Goal: Information Seeking & Learning: Learn about a topic

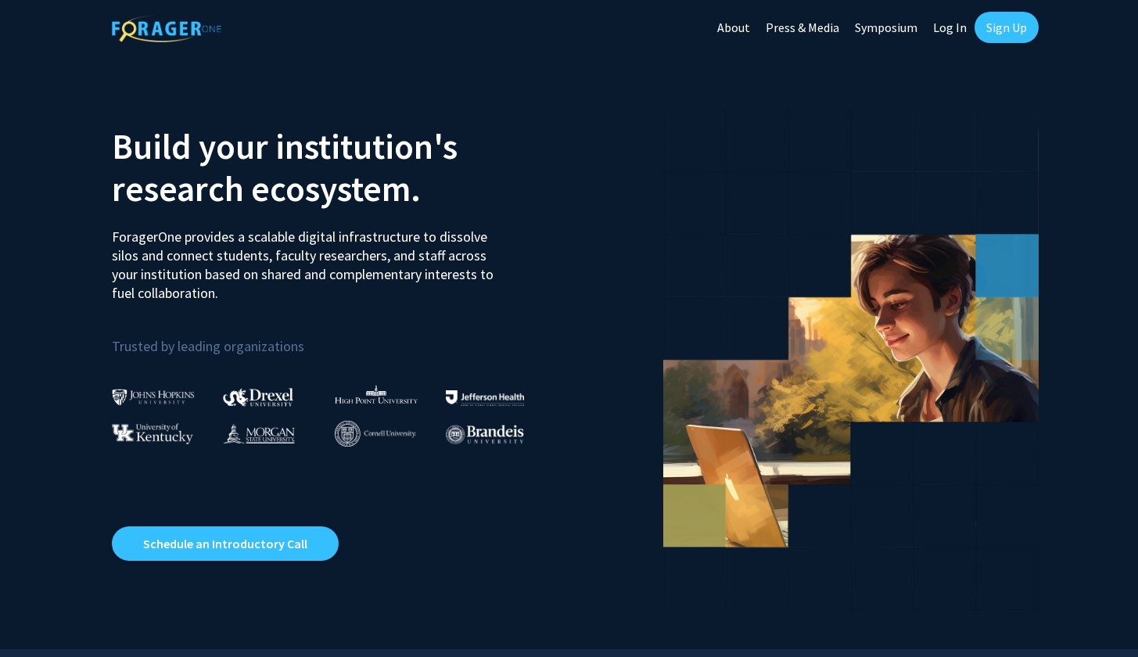
click at [938, 29] on link "Log In" at bounding box center [950, 27] width 49 height 55
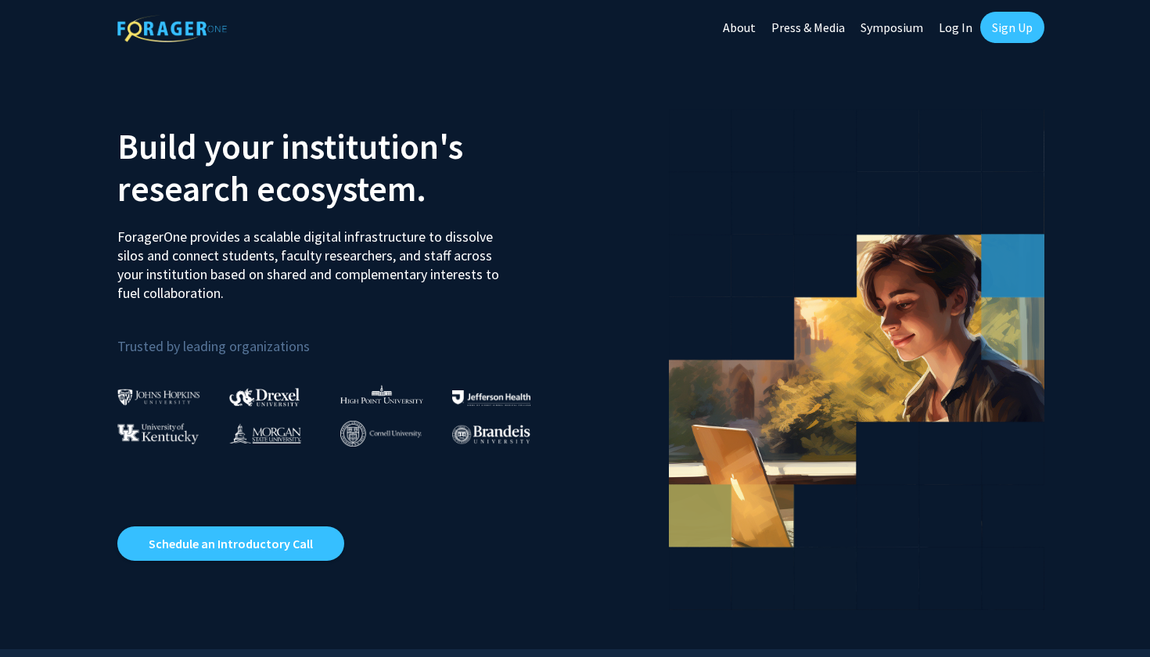
select select
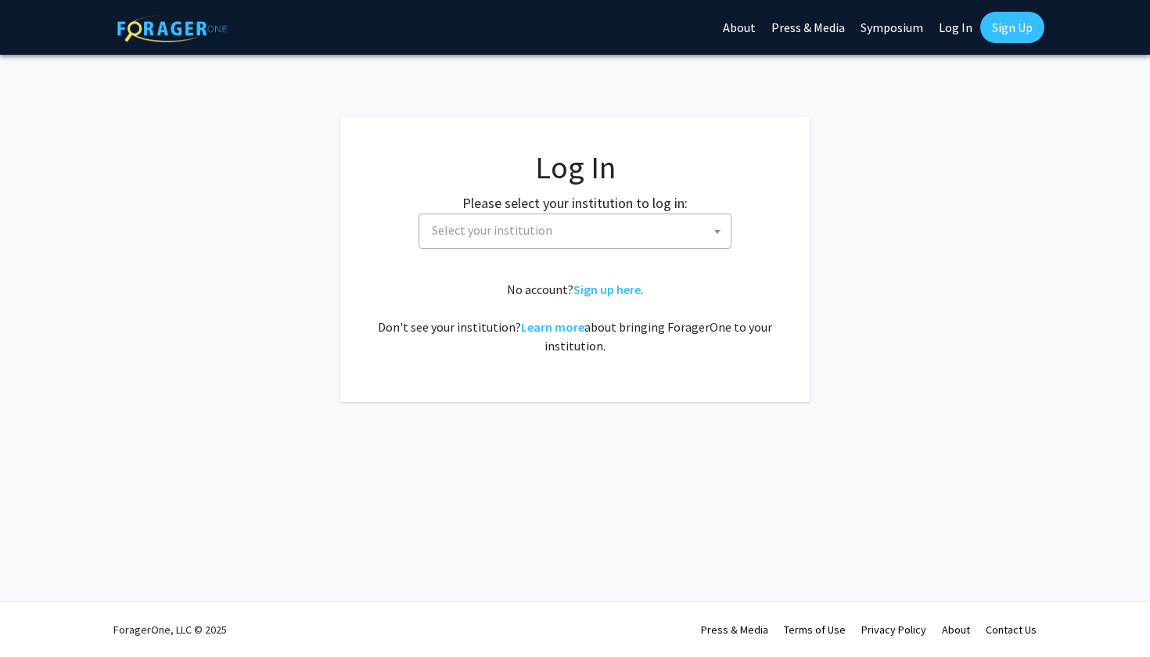
click at [602, 222] on span "Select your institution" at bounding box center [578, 230] width 305 height 32
type input "wa"
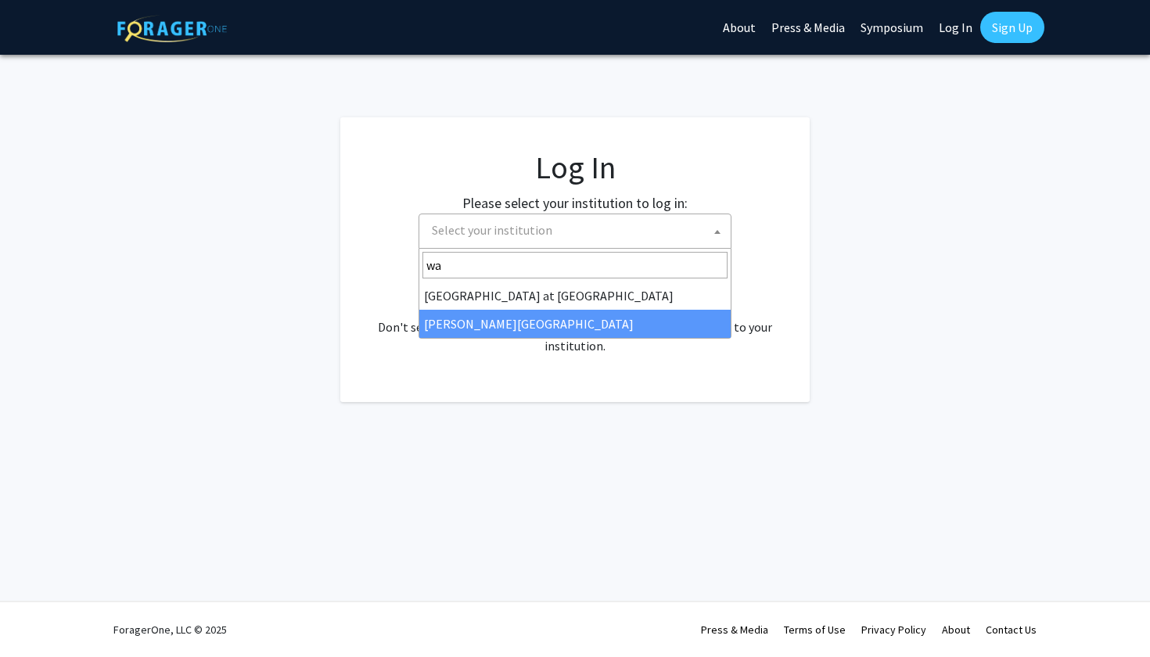
select select "21"
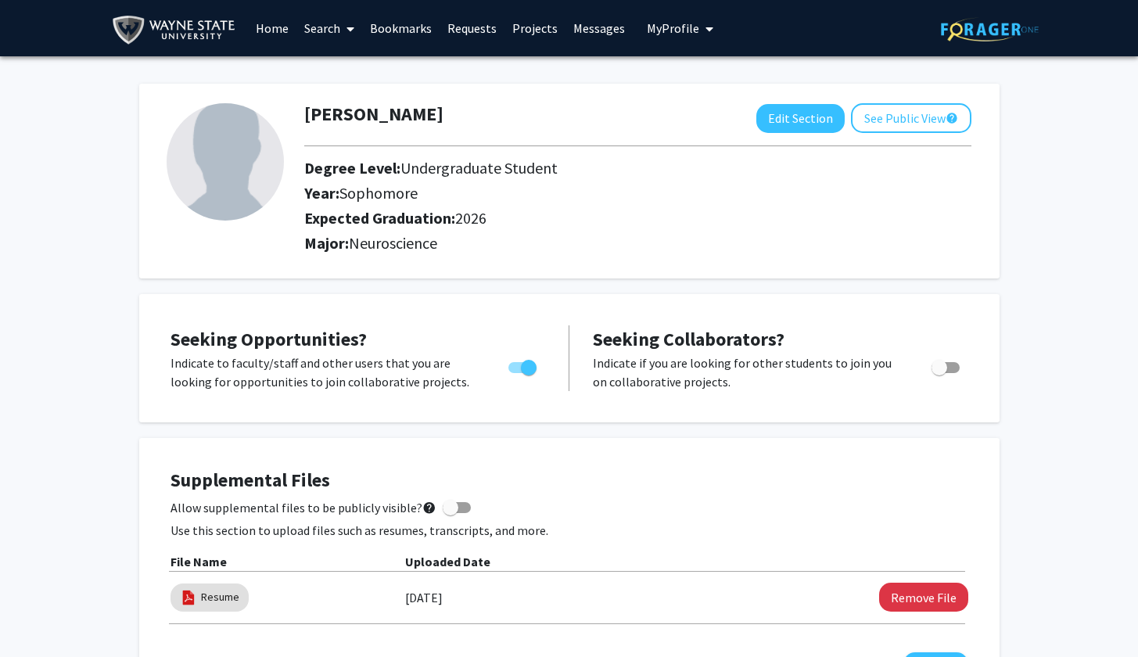
click at [275, 27] on link "Home" at bounding box center [272, 28] width 49 height 55
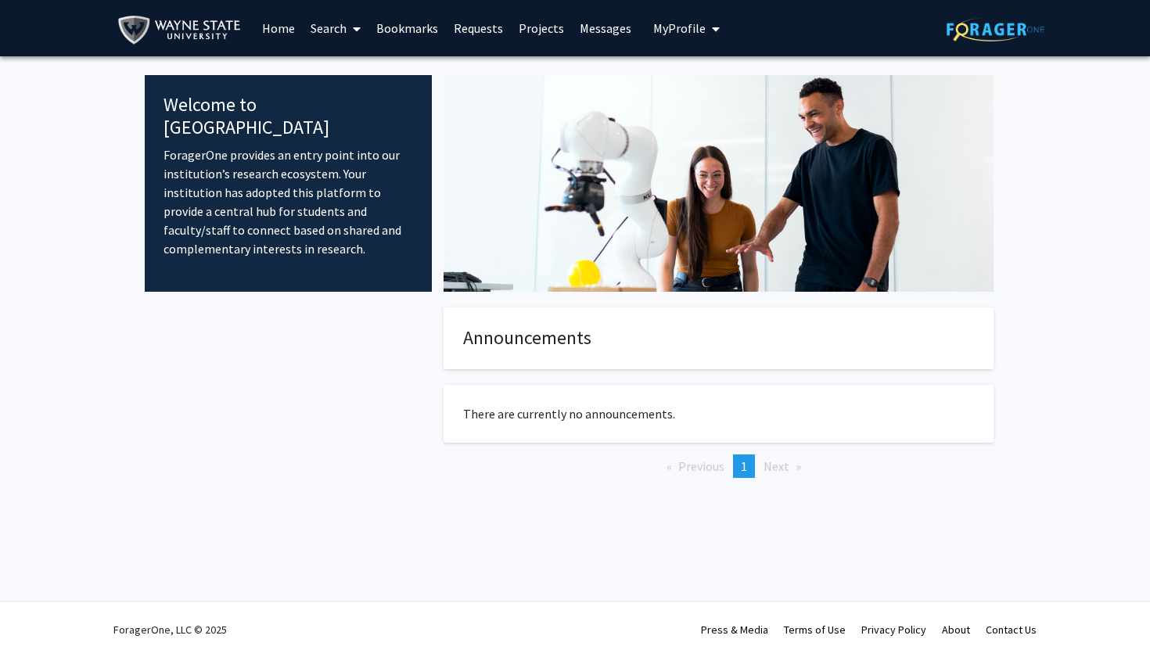
click at [349, 31] on span at bounding box center [354, 29] width 14 height 55
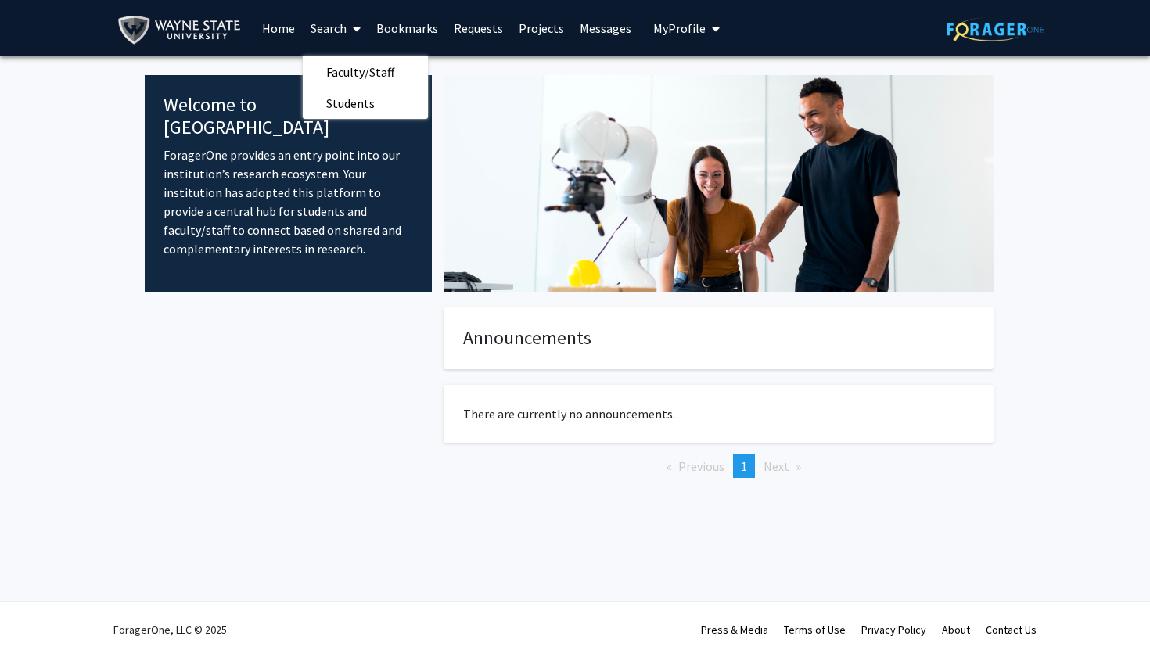
click at [537, 31] on link "Projects" at bounding box center [541, 28] width 61 height 55
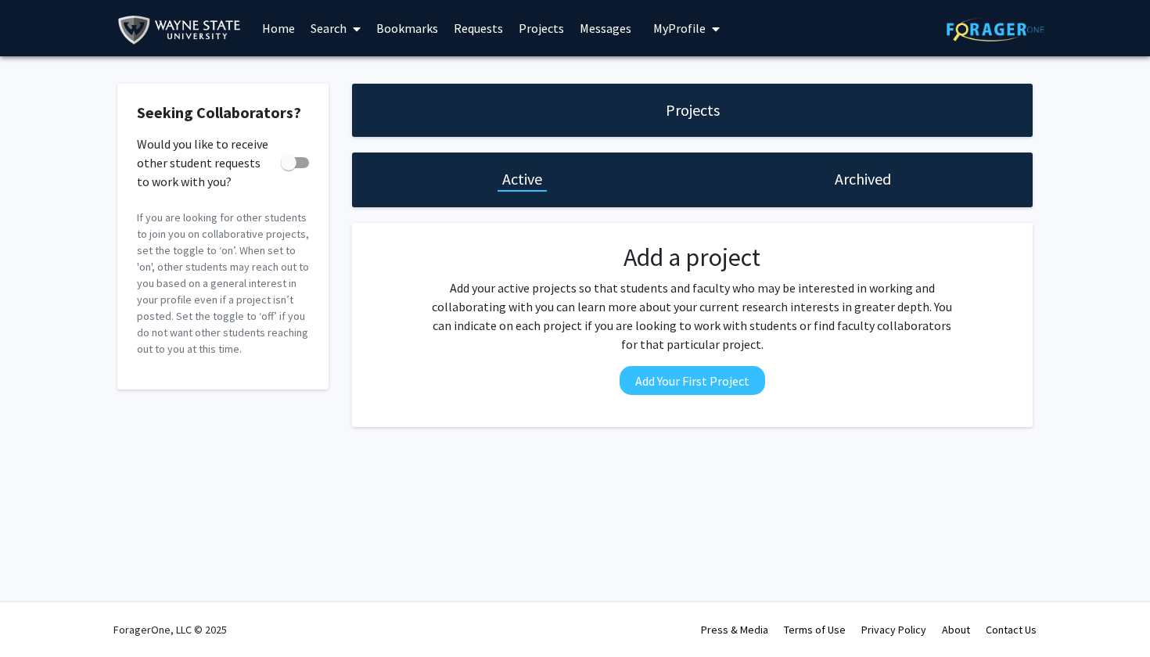
click at [204, 32] on img at bounding box center [182, 30] width 131 height 35
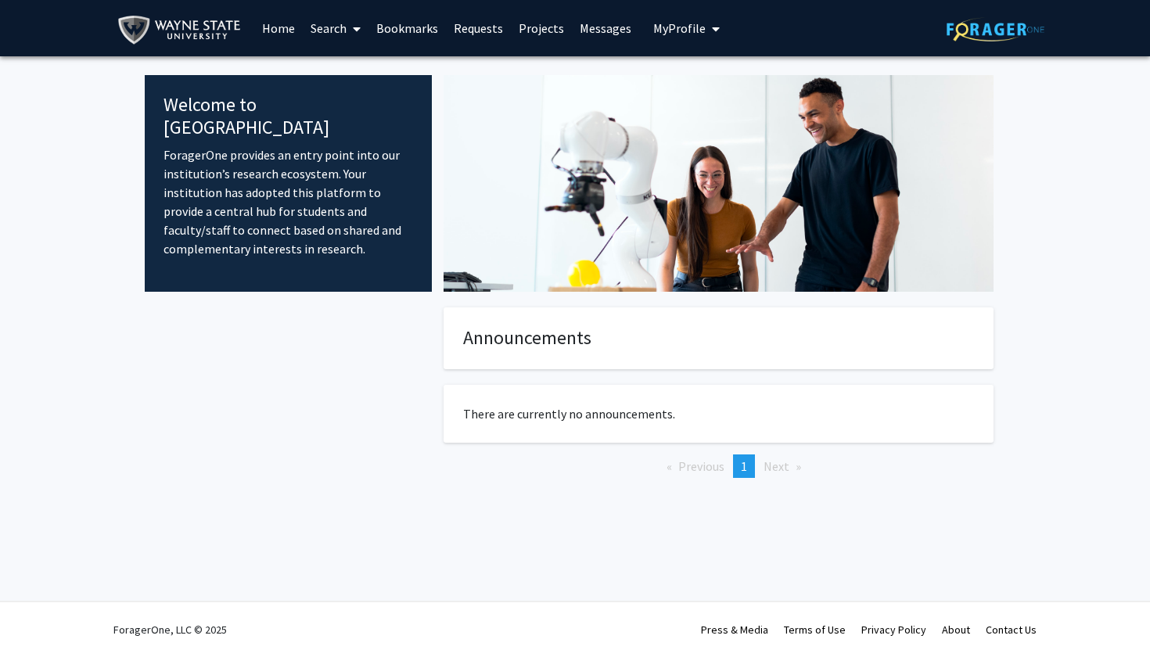
click at [204, 32] on img at bounding box center [182, 30] width 131 height 35
click at [341, 22] on link "Search" at bounding box center [336, 28] width 66 height 55
click at [344, 82] on span "Faculty/Staff" at bounding box center [360, 71] width 115 height 31
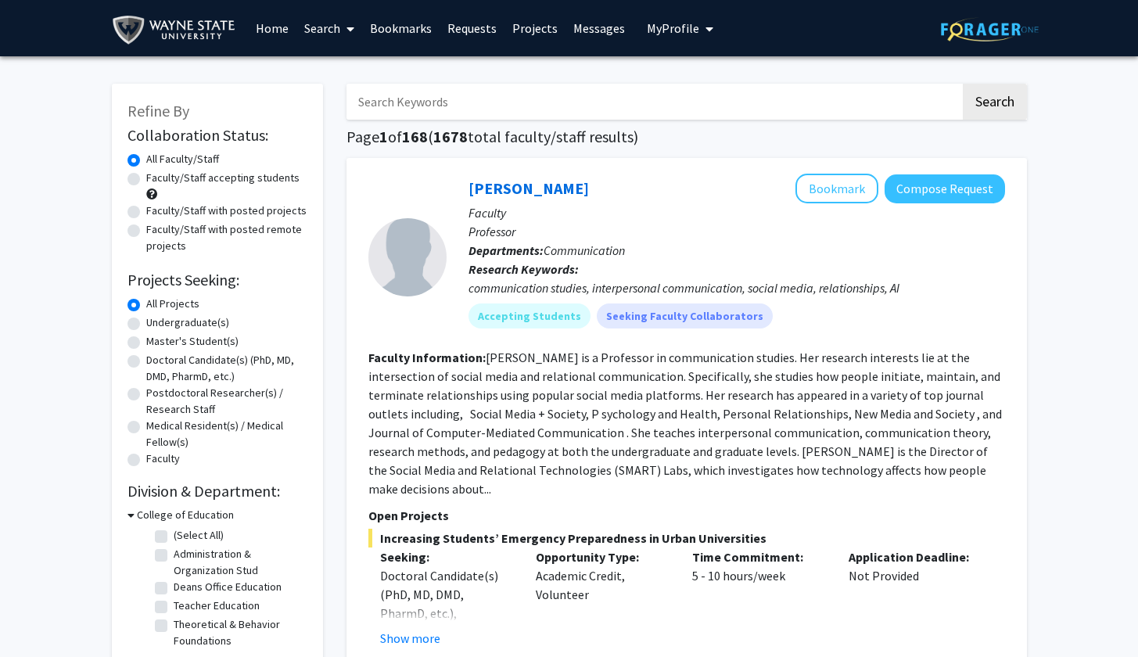
click at [272, 178] on label "Faculty/Staff accepting students" at bounding box center [222, 178] width 153 height 16
click at [156, 178] on input "Faculty/Staff accepting students" at bounding box center [151, 175] width 10 height 10
radio input "true"
click at [189, 318] on label "Undergraduate(s)" at bounding box center [187, 323] width 83 height 16
click at [156, 318] on input "Undergraduate(s)" at bounding box center [151, 320] width 10 height 10
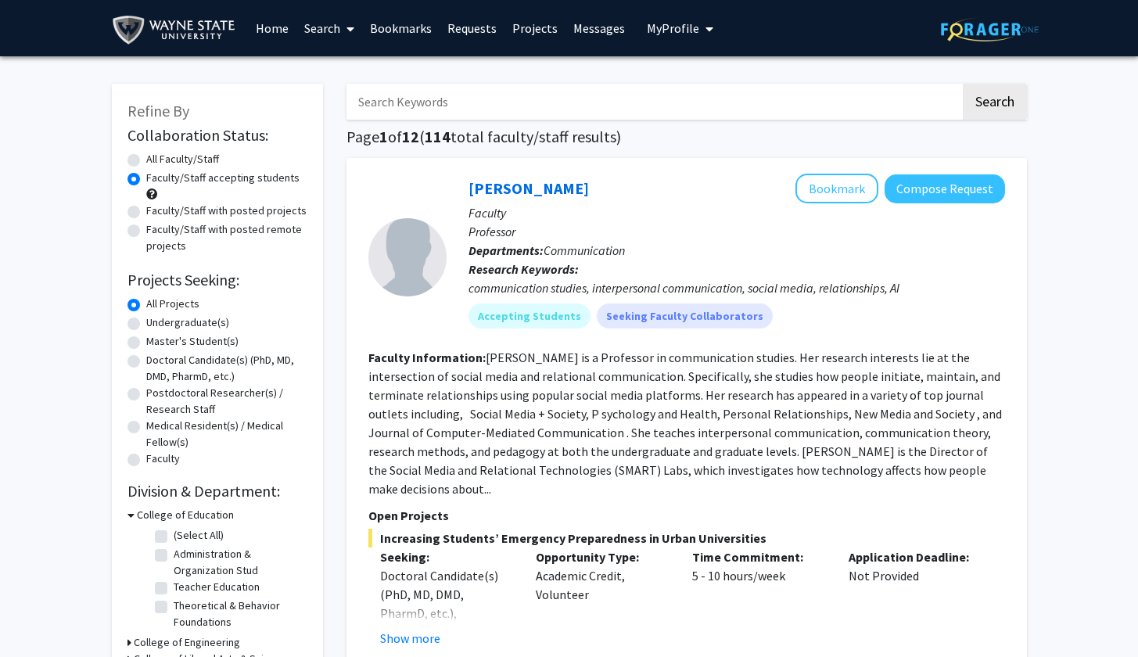
radio input "true"
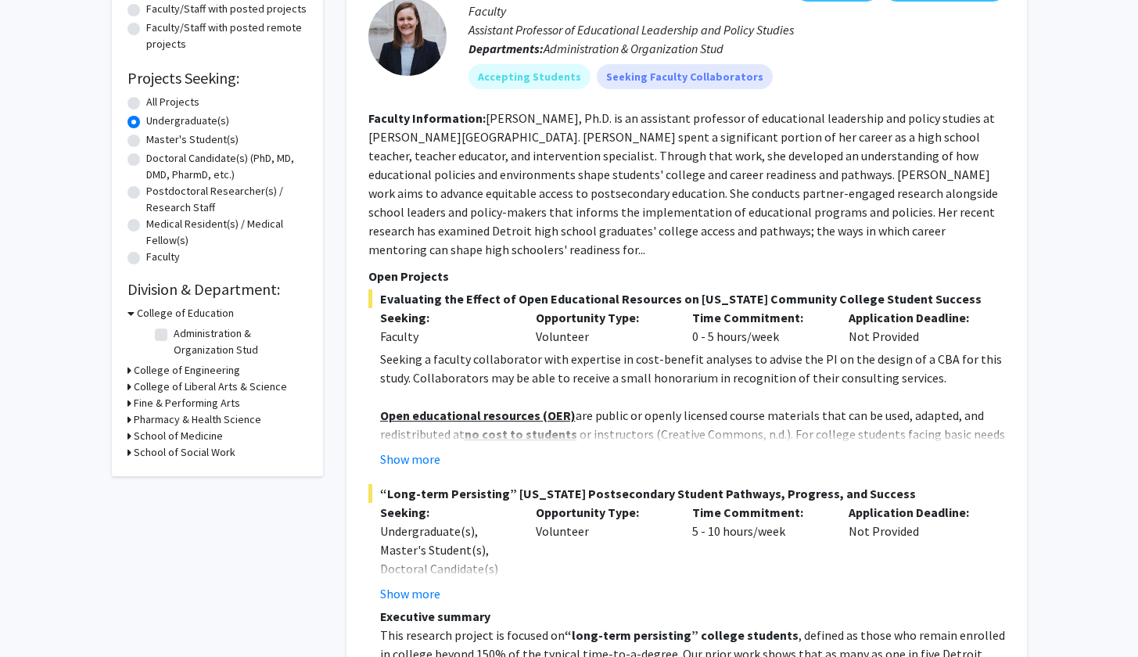
scroll to position [210, 0]
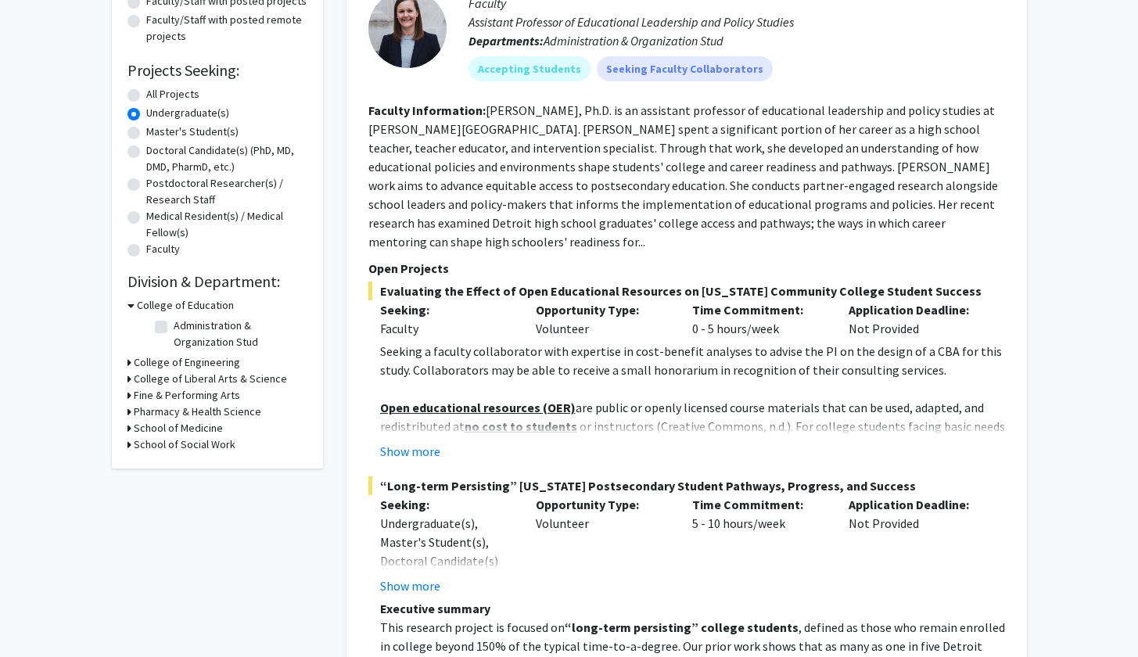
click at [169, 383] on h3 "College of Liberal Arts & Science" at bounding box center [210, 379] width 153 height 16
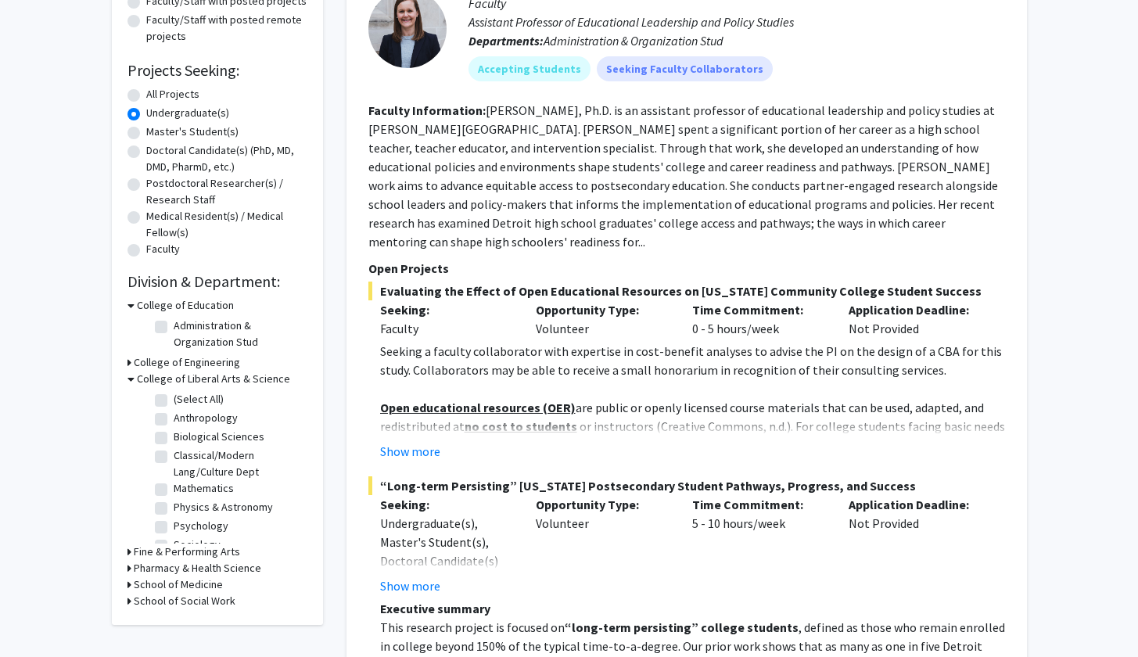
click at [174, 399] on label "(Select All)" at bounding box center [199, 399] width 50 height 16
click at [174, 399] on input "(Select All)" at bounding box center [179, 396] width 10 height 10
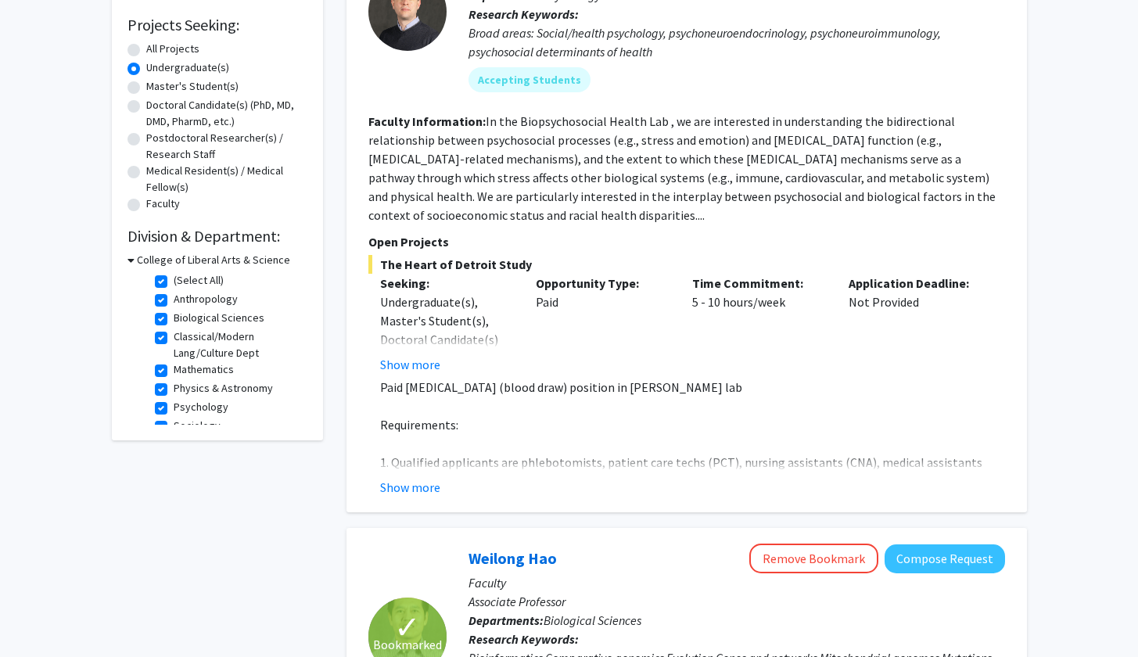
scroll to position [242, 0]
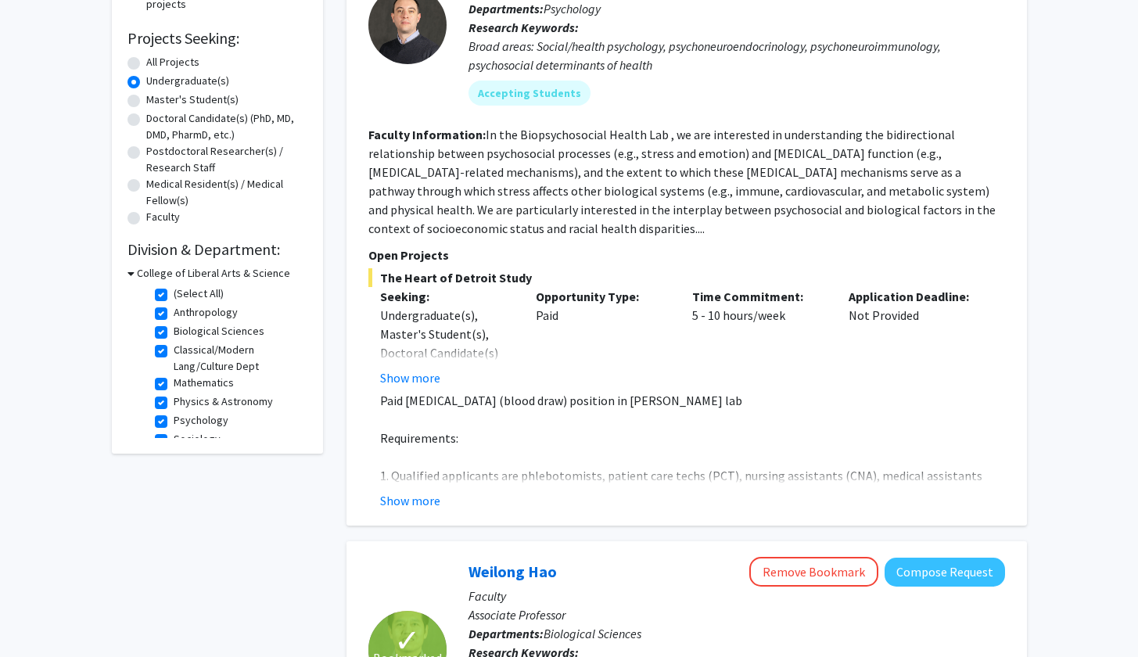
click at [133, 274] on icon at bounding box center [131, 273] width 7 height 16
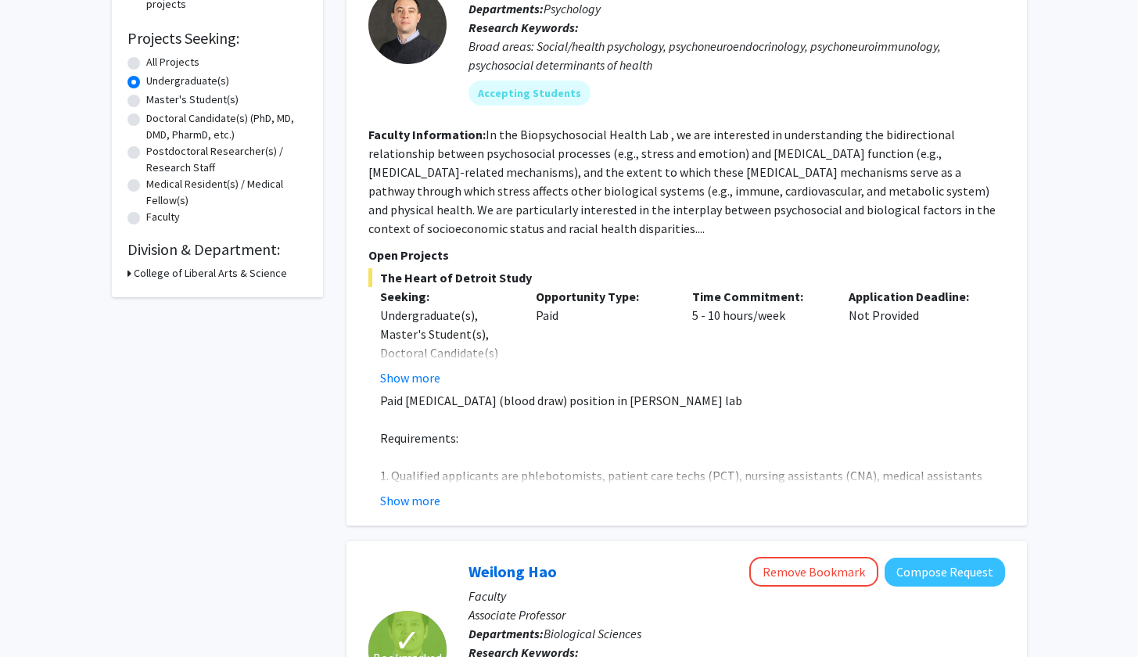
click at [134, 274] on h3 "College of Liberal Arts & Science" at bounding box center [210, 273] width 153 height 16
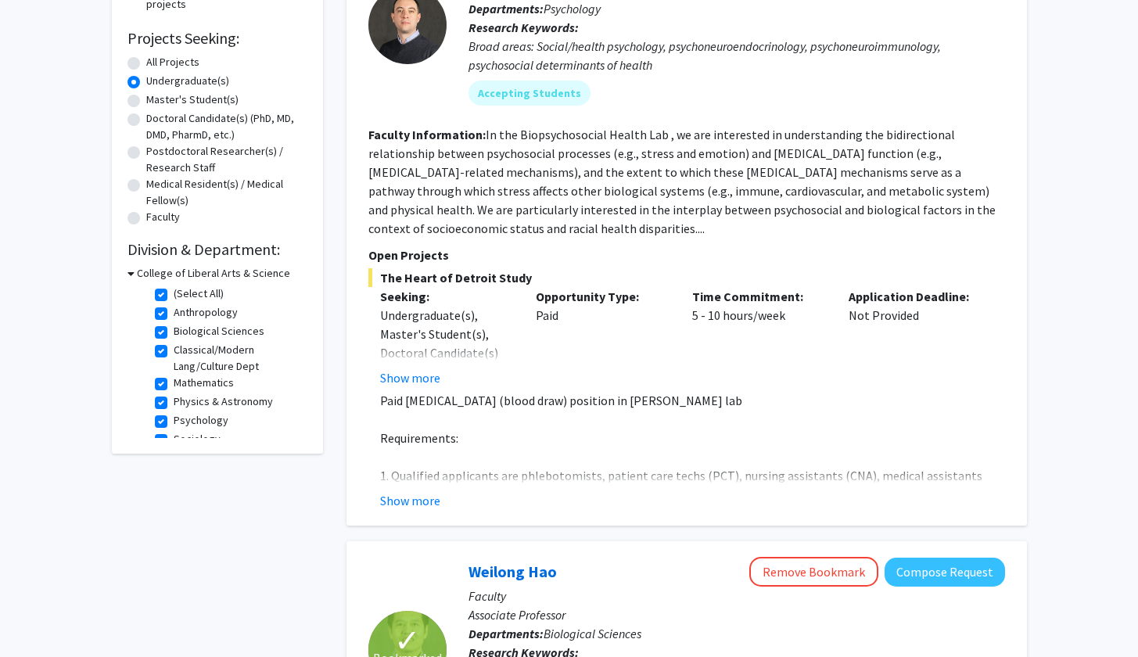
scroll to position [0, 0]
click at [174, 297] on label "(Select All)" at bounding box center [199, 294] width 50 height 16
click at [174, 296] on input "(Select All)" at bounding box center [179, 291] width 10 height 10
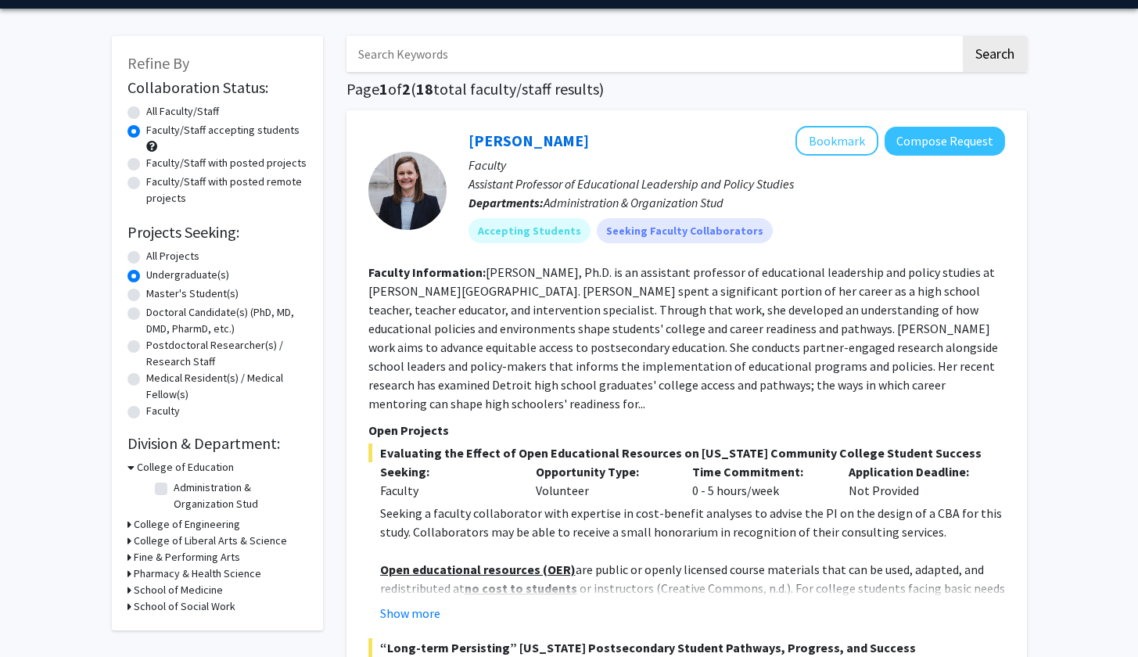
scroll to position [57, 0]
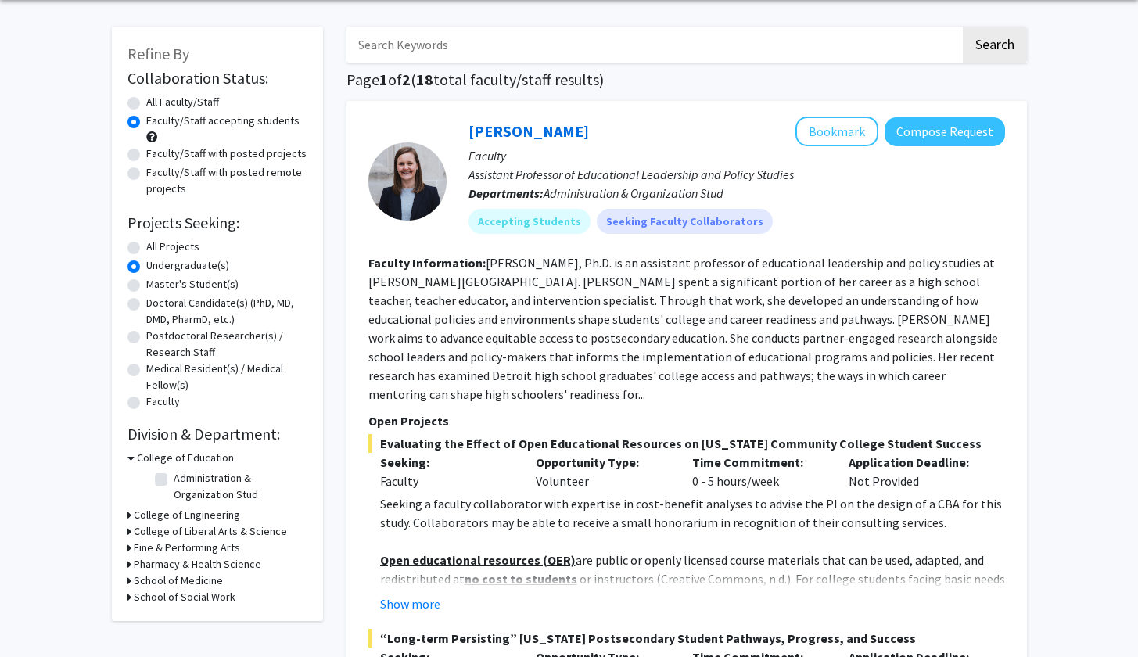
click at [190, 583] on h3 "School of Medicine" at bounding box center [178, 581] width 89 height 16
click at [175, 569] on h3 "Pharmacy & Health Science" at bounding box center [198, 564] width 128 height 16
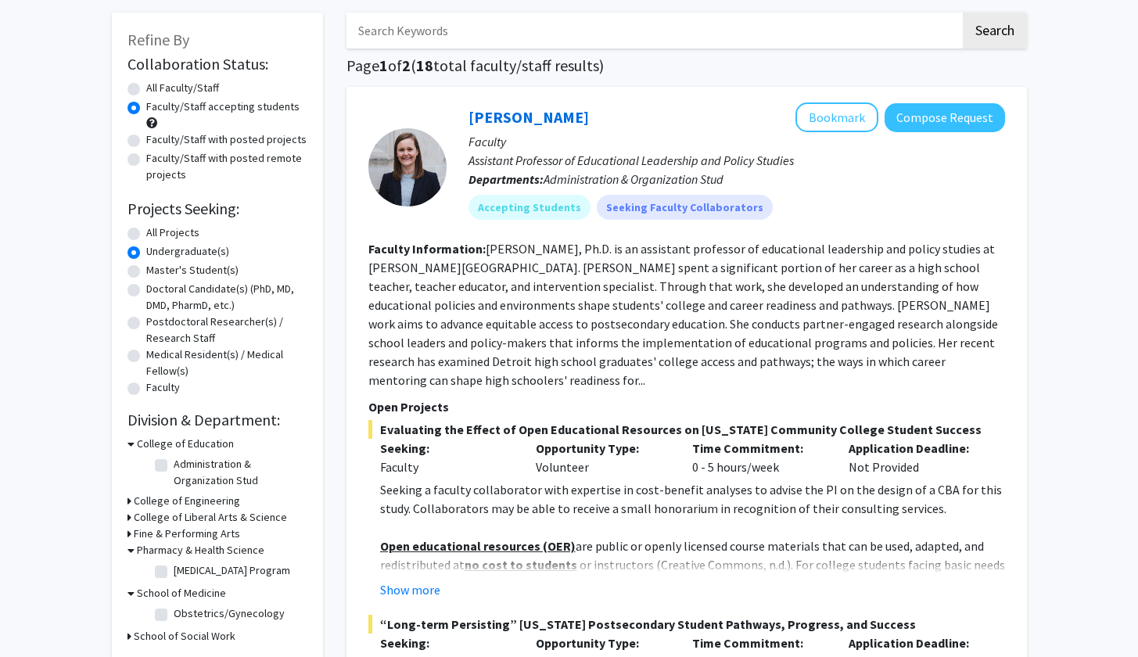
scroll to position [72, 0]
click at [182, 516] on h3 "College of Liberal Arts & Science" at bounding box center [210, 517] width 153 height 16
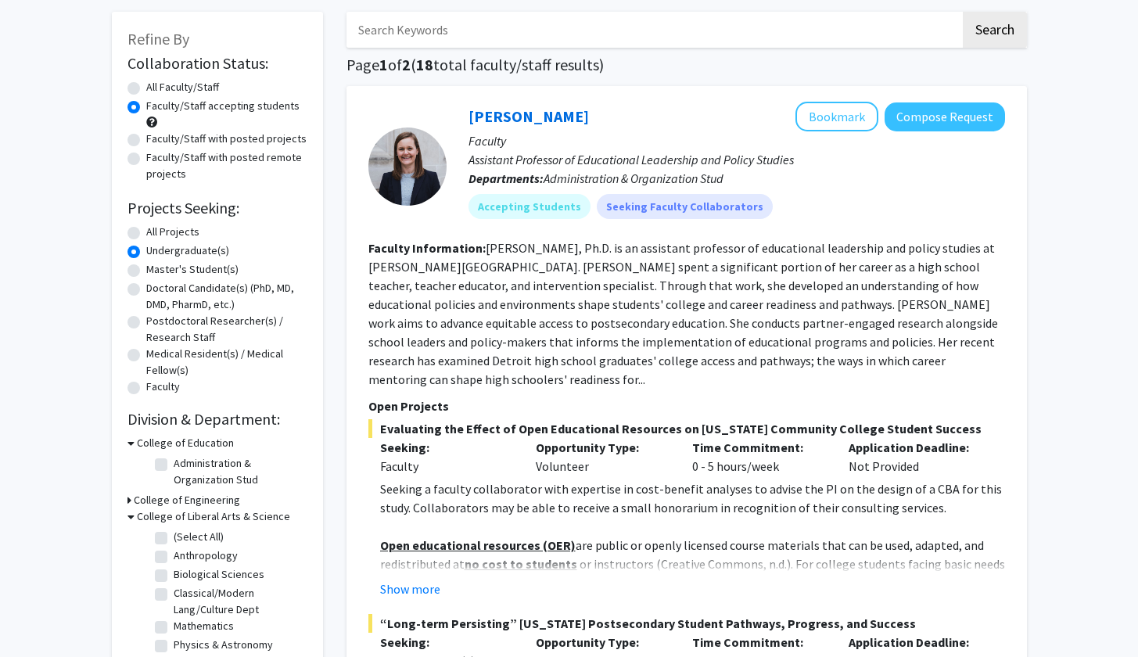
click at [182, 523] on h3 "College of Liberal Arts & Science" at bounding box center [213, 517] width 153 height 16
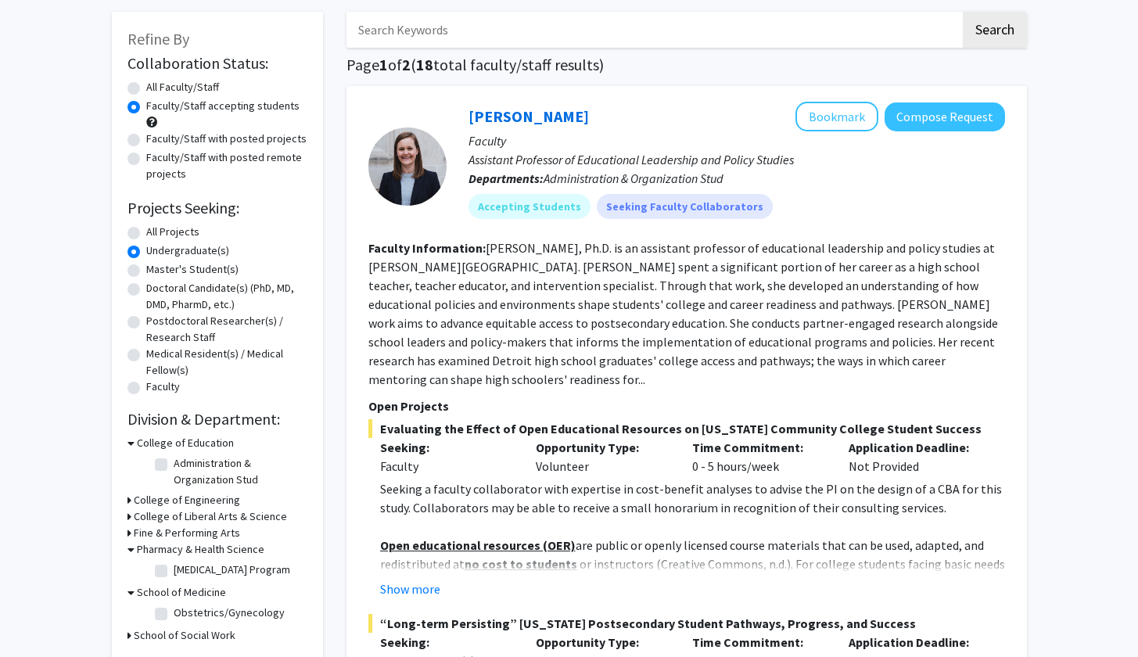
click at [181, 531] on h3 "Fine & Performing Arts" at bounding box center [187, 533] width 106 height 16
click at [183, 519] on h3 "College of Liberal Arts & Science" at bounding box center [210, 517] width 153 height 16
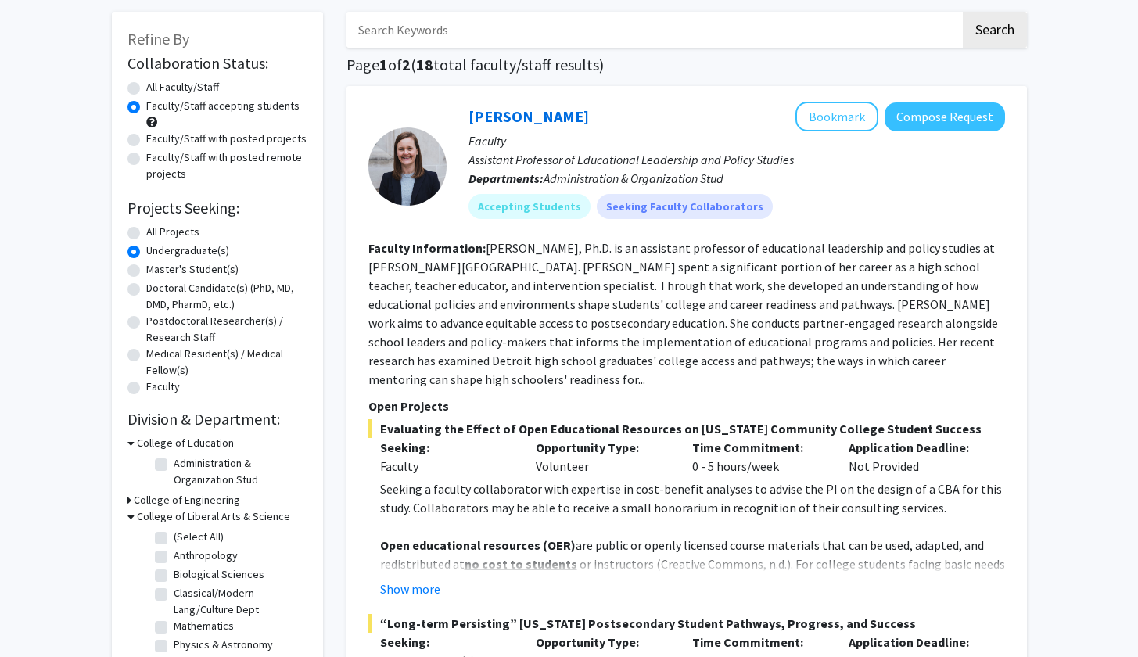
click at [174, 541] on label "(Select All)" at bounding box center [199, 537] width 50 height 16
click at [174, 539] on input "(Select All)" at bounding box center [179, 534] width 10 height 10
checkbox input "true"
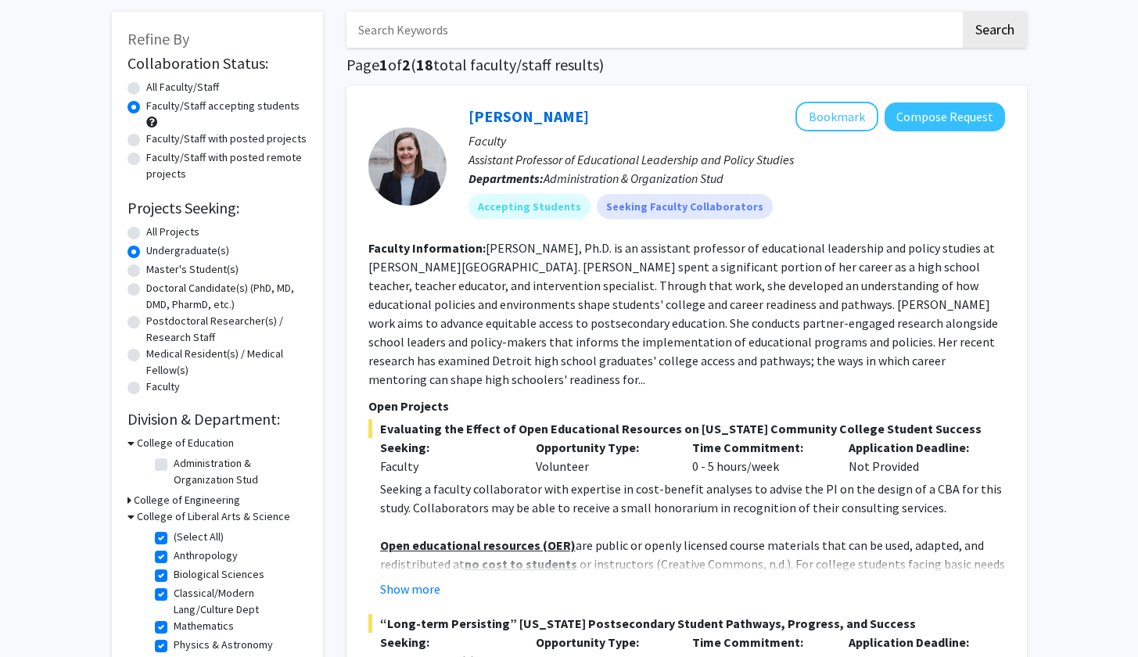
checkbox input "true"
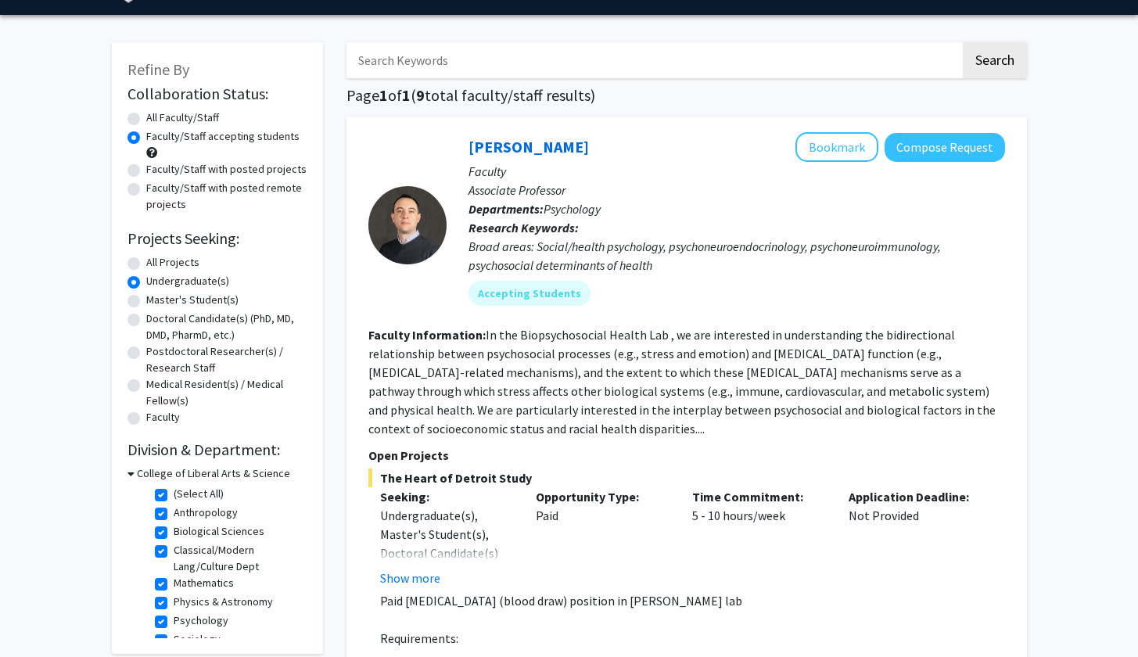
scroll to position [44, 0]
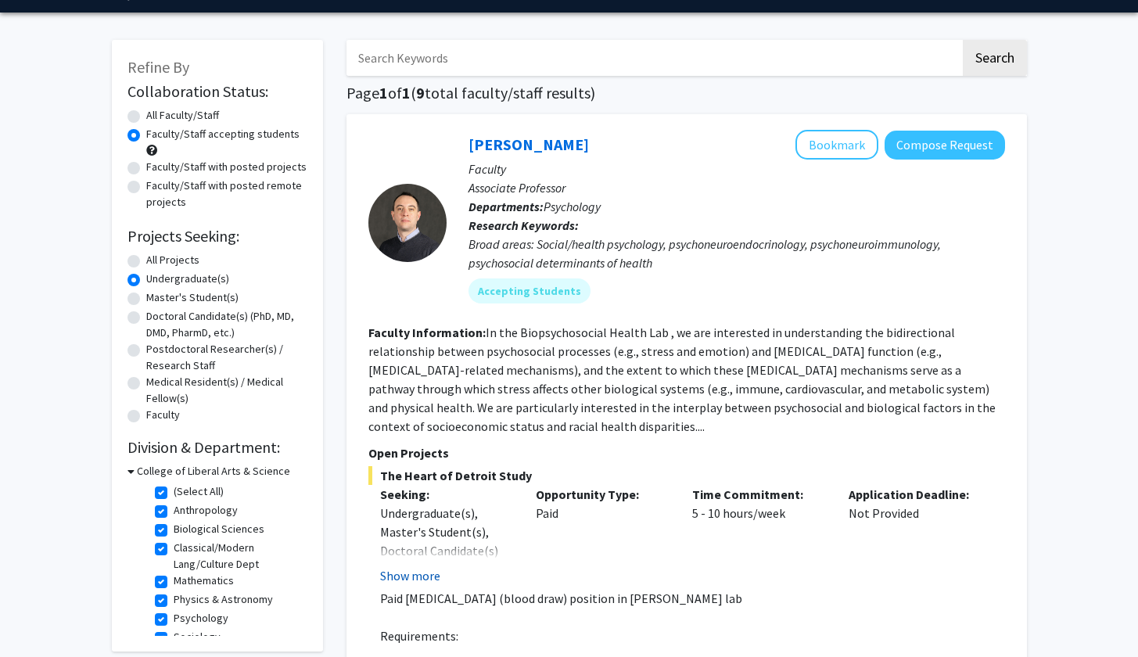
click at [408, 582] on button "Show more" at bounding box center [410, 576] width 60 height 19
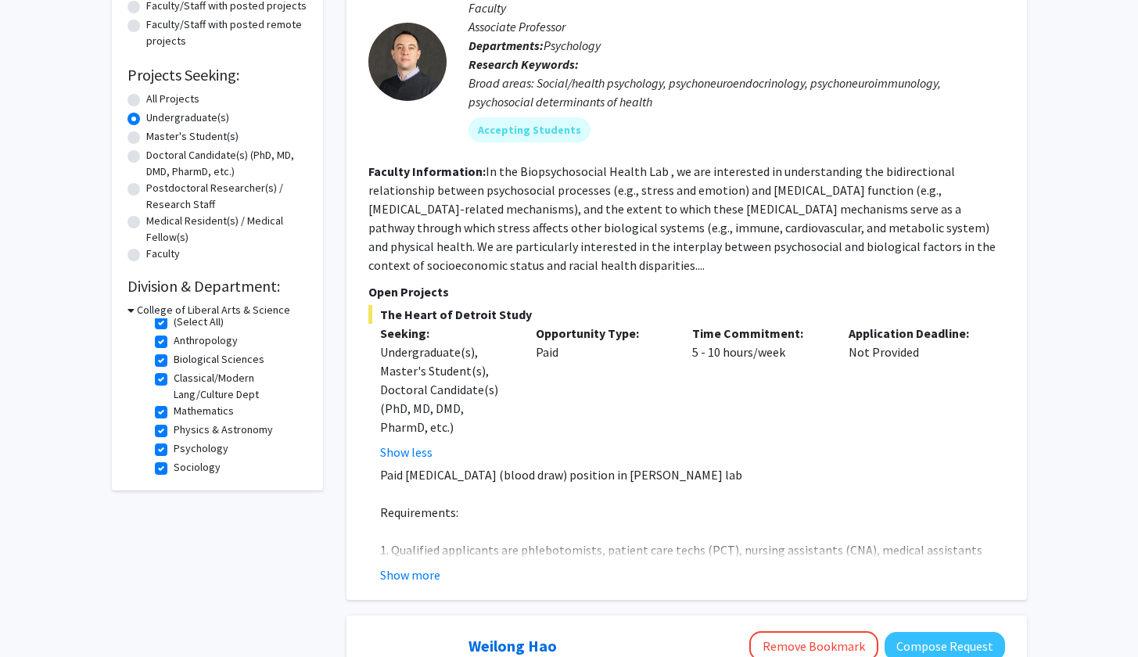
scroll to position [15, 0]
click at [174, 372] on label "Classical/Modern Lang/Culture Dept" at bounding box center [239, 380] width 130 height 33
click at [174, 372] on input "Classical/Modern Lang/Culture Dept" at bounding box center [179, 369] width 10 height 10
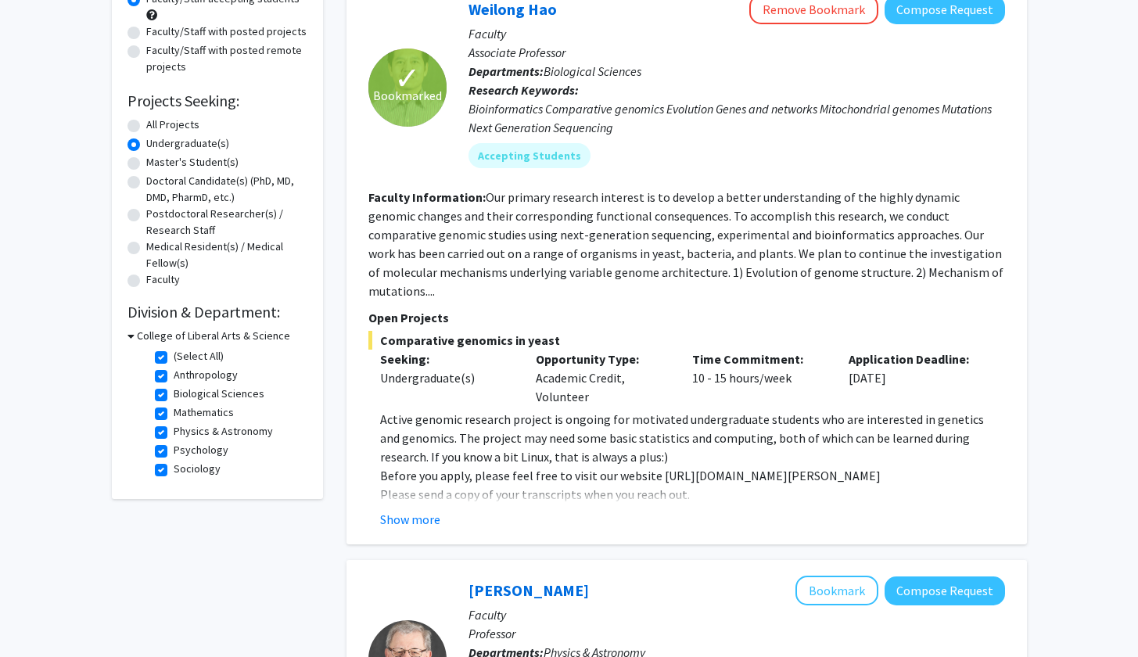
scroll to position [178, 0]
click at [174, 358] on label "(Select All)" at bounding box center [199, 357] width 50 height 16
click at [174, 358] on input "(Select All)" at bounding box center [179, 354] width 10 height 10
checkbox input "false"
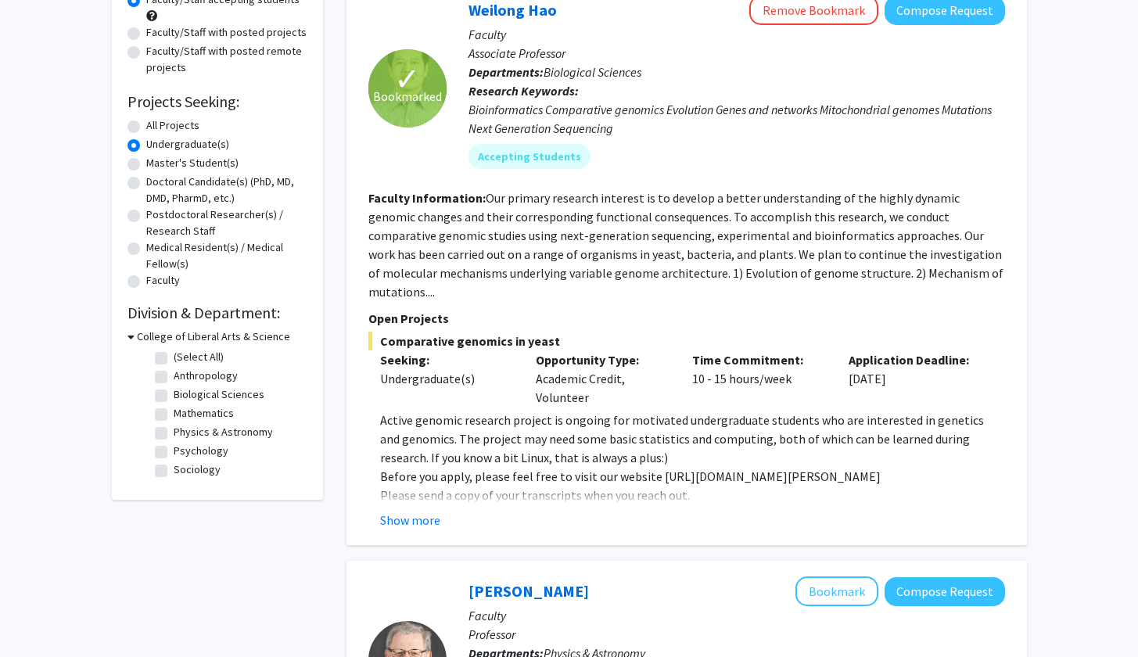
checkbox input "false"
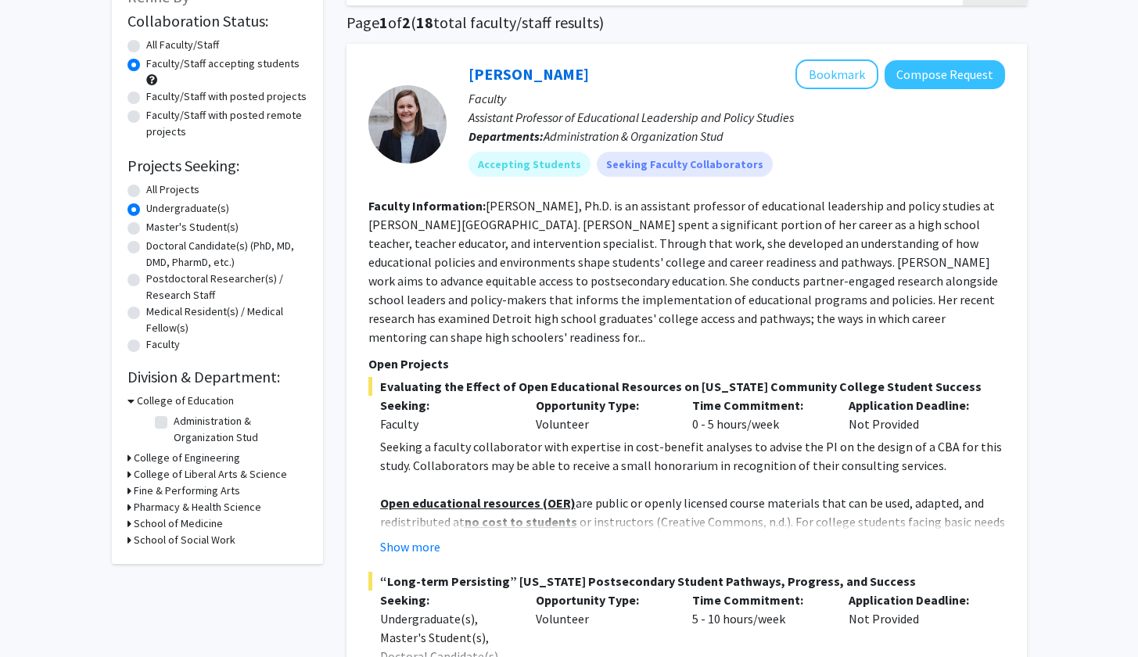
scroll to position [178, 0]
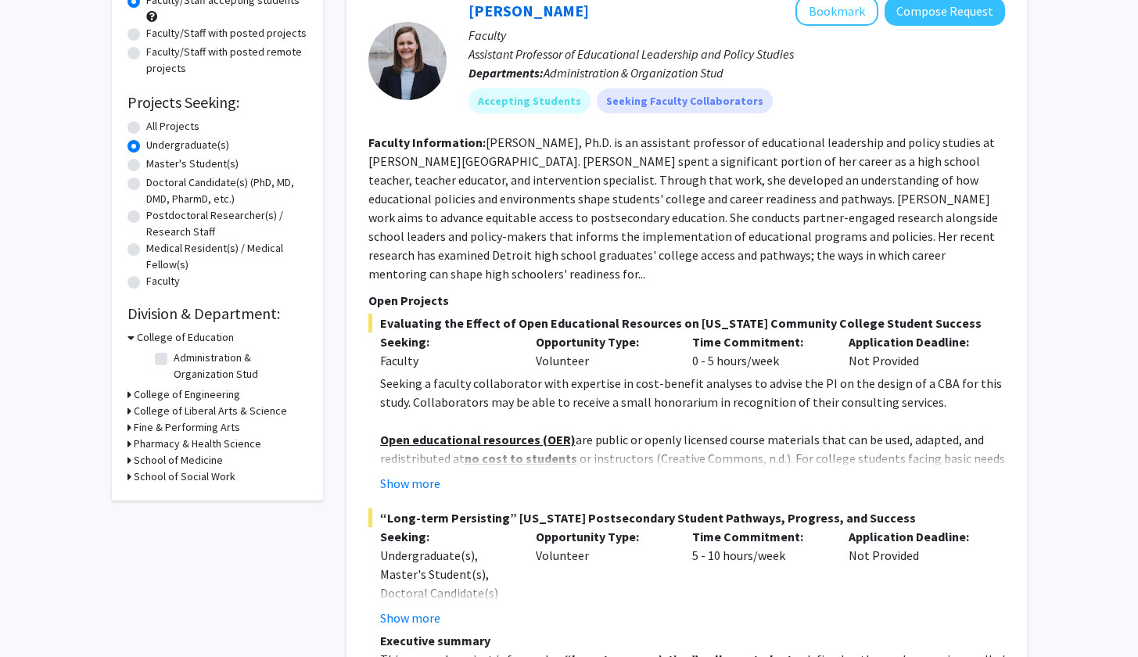
click at [167, 416] on h3 "College of Liberal Arts & Science" at bounding box center [210, 411] width 153 height 16
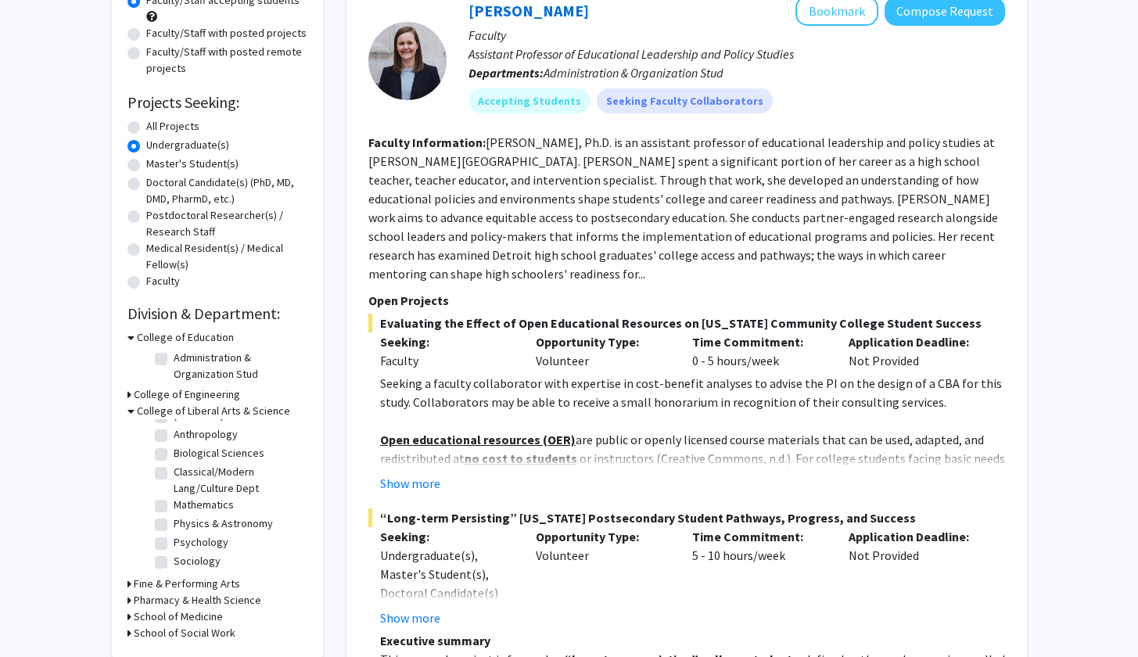
scroll to position [16, 0]
click at [174, 452] on label "Biological Sciences" at bounding box center [219, 453] width 91 height 16
click at [174, 452] on input "Biological Sciences" at bounding box center [179, 450] width 10 height 10
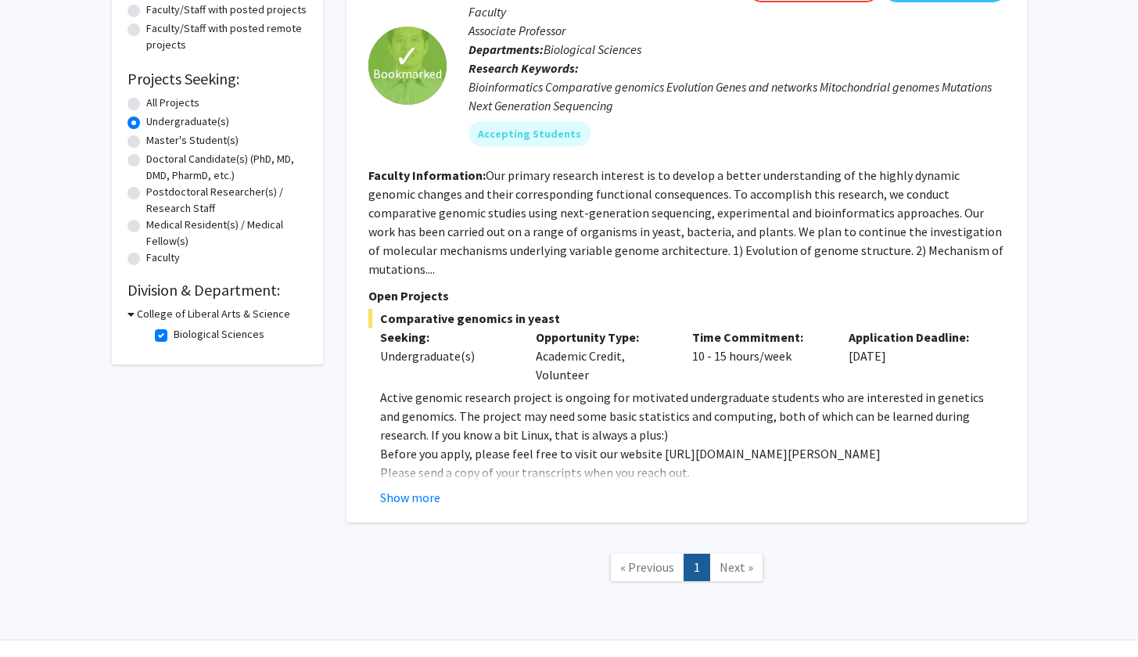
scroll to position [201, 0]
click at [174, 341] on label "Biological Sciences" at bounding box center [219, 334] width 91 height 16
click at [174, 336] on input "Biological Sciences" at bounding box center [179, 331] width 10 height 10
checkbox input "false"
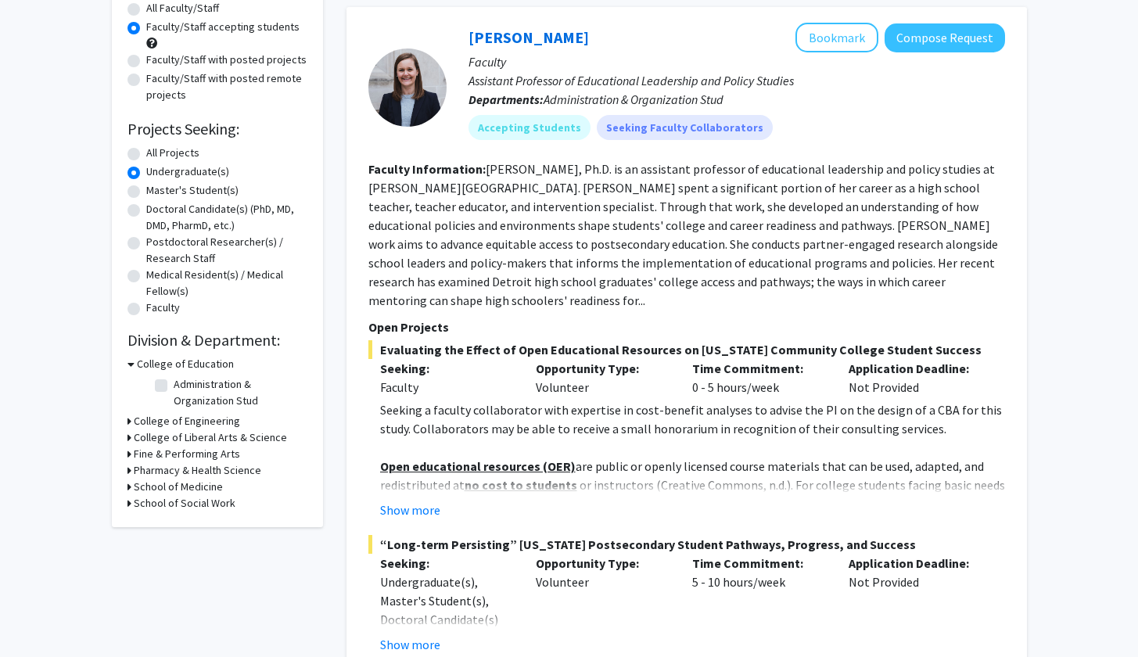
scroll to position [164, 0]
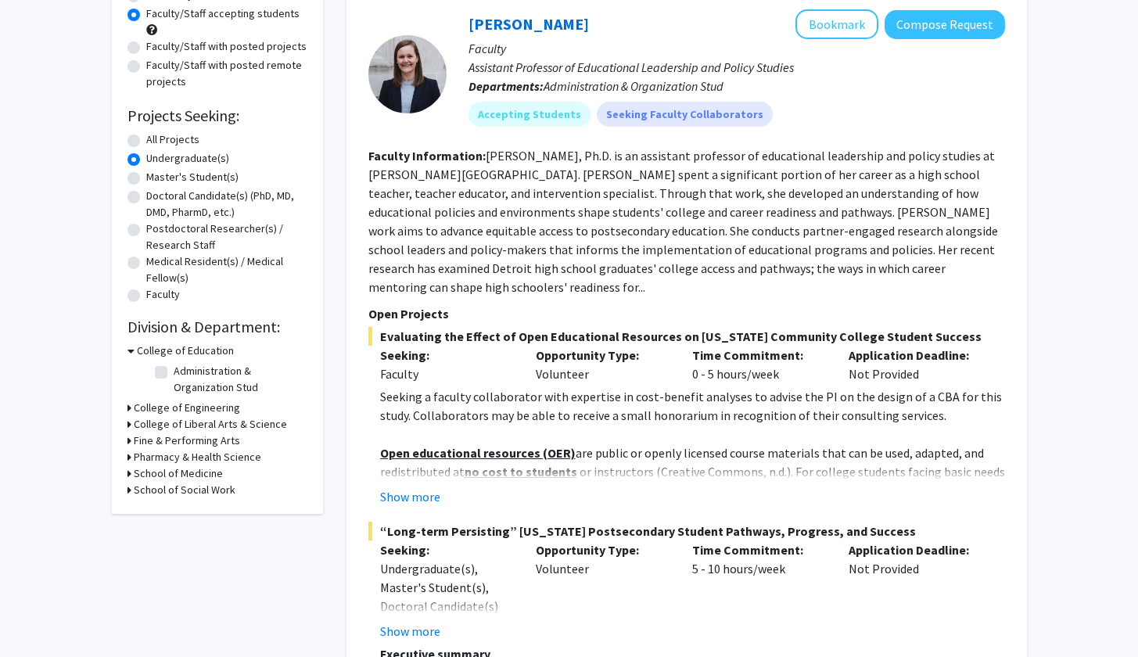
click at [182, 427] on h3 "College of Liberal Arts & Science" at bounding box center [210, 424] width 153 height 16
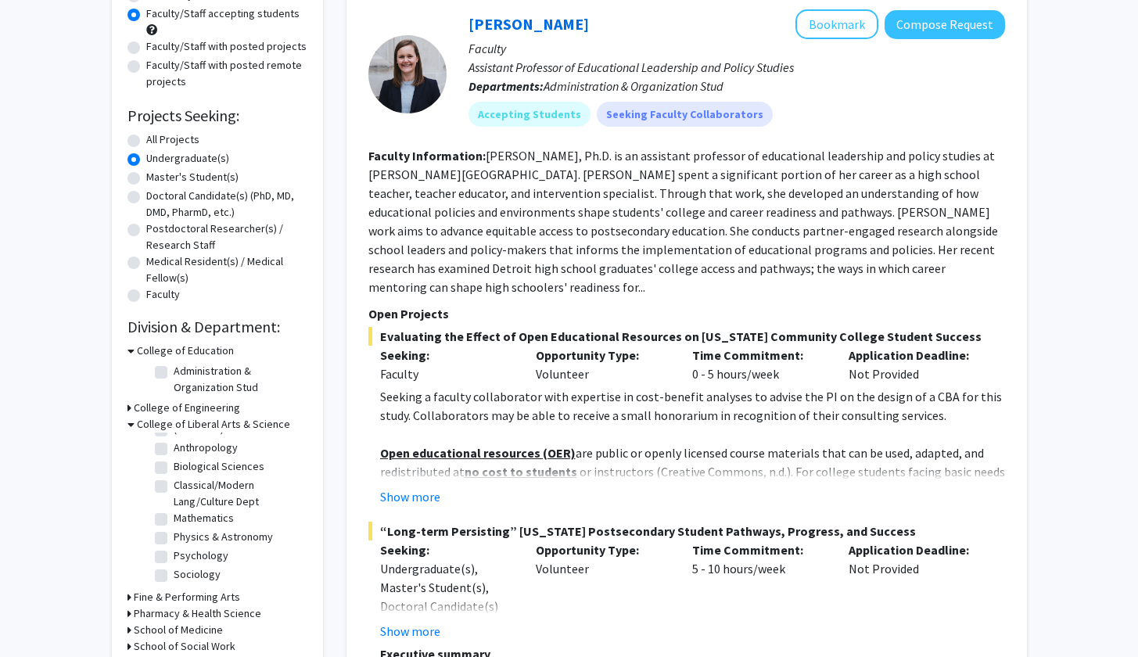
scroll to position [16, 0]
click at [174, 563] on label "Psychology" at bounding box center [201, 556] width 55 height 16
click at [174, 558] on input "Psychology" at bounding box center [179, 553] width 10 height 10
checkbox input "true"
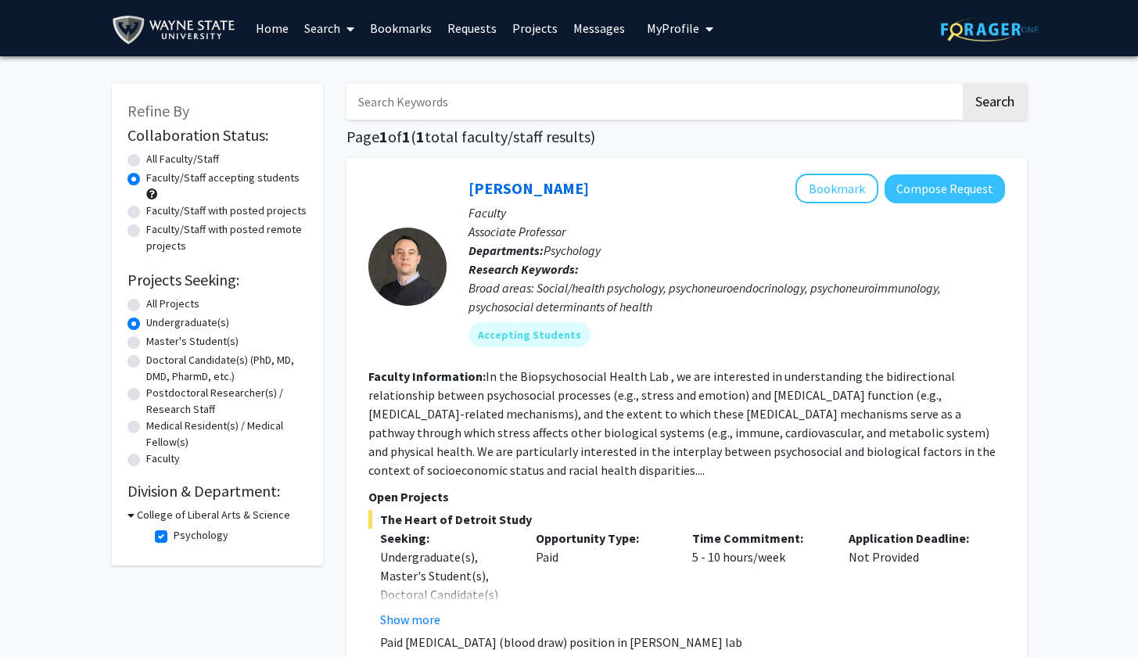
click at [174, 539] on label "Psychology" at bounding box center [201, 535] width 55 height 16
click at [174, 538] on input "Psychology" at bounding box center [179, 532] width 10 height 10
checkbox input "false"
